Goal: Understand process/instructions

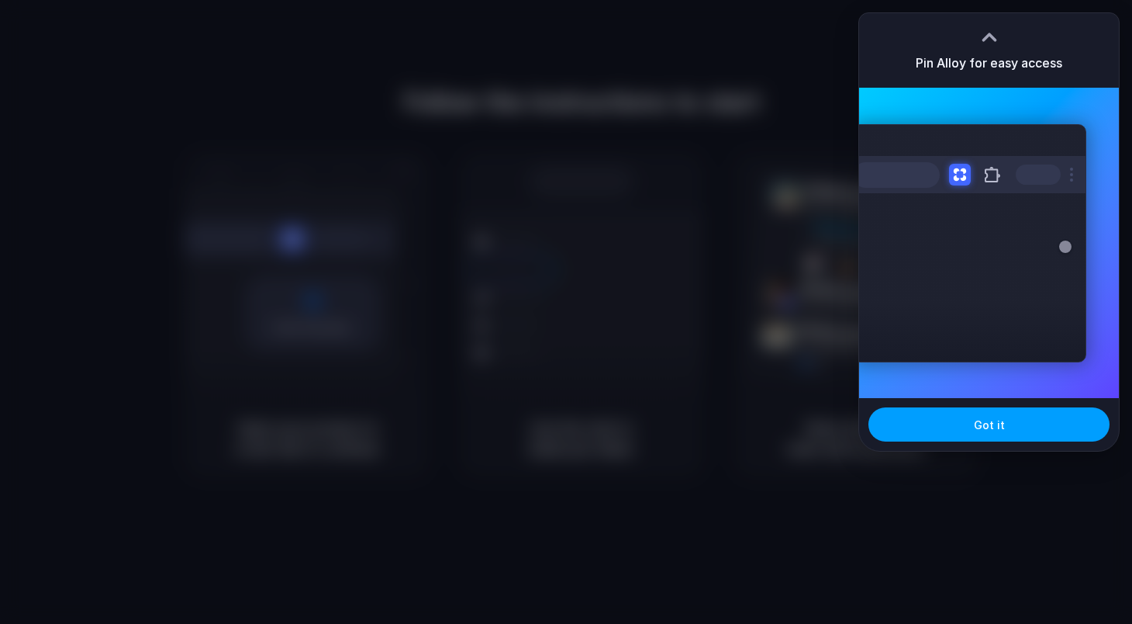
click at [965, 428] on button "Got it" at bounding box center [989, 424] width 241 height 34
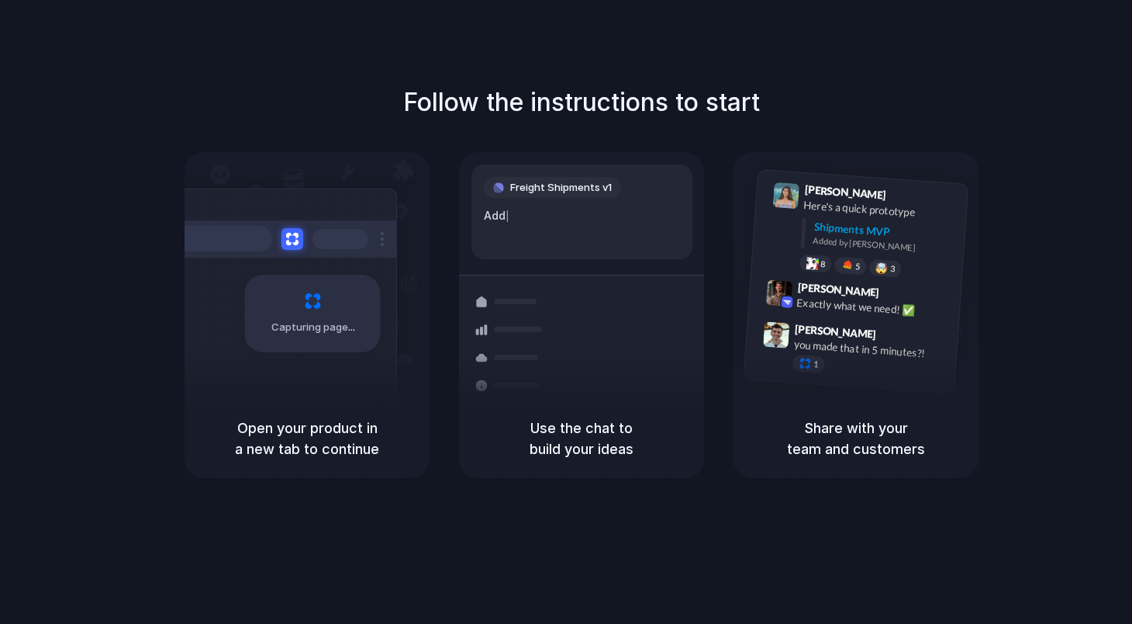
click at [656, 56] on div "Follow the instructions to start Capturing page Open your product in a new tab …" at bounding box center [581, 327] width 1163 height 655
click at [566, 312] on div at bounding box center [566, 312] width 0 height 0
